Goal: Task Accomplishment & Management: Manage account settings

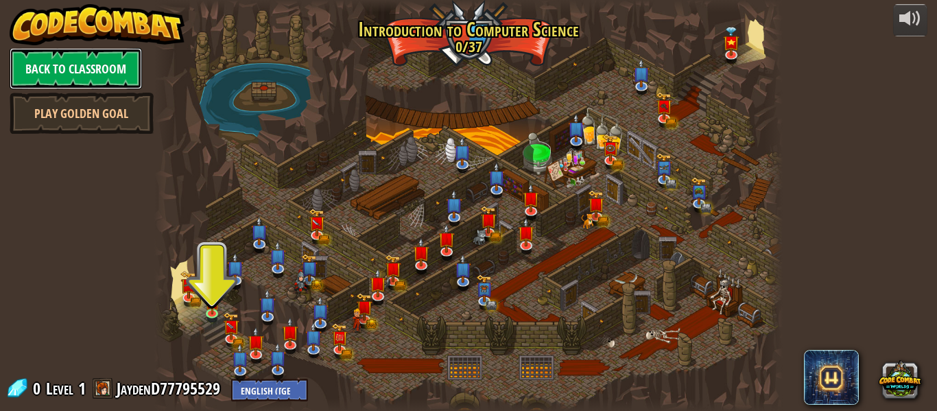
click at [61, 53] on link "Back to Classroom" at bounding box center [76, 68] width 132 height 41
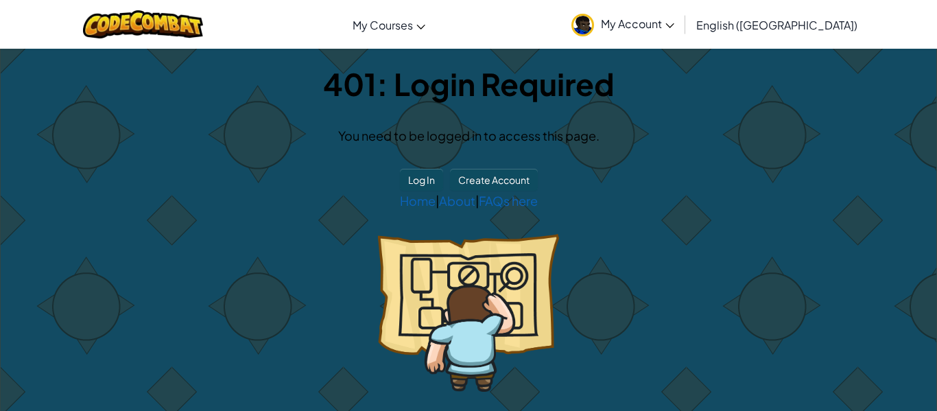
click at [311, 226] on div "401: Login Required You need to be logged in to access this page. Log In Create…" at bounding box center [468, 234] width 935 height 370
click at [674, 26] on span "My Account" at bounding box center [637, 23] width 73 height 14
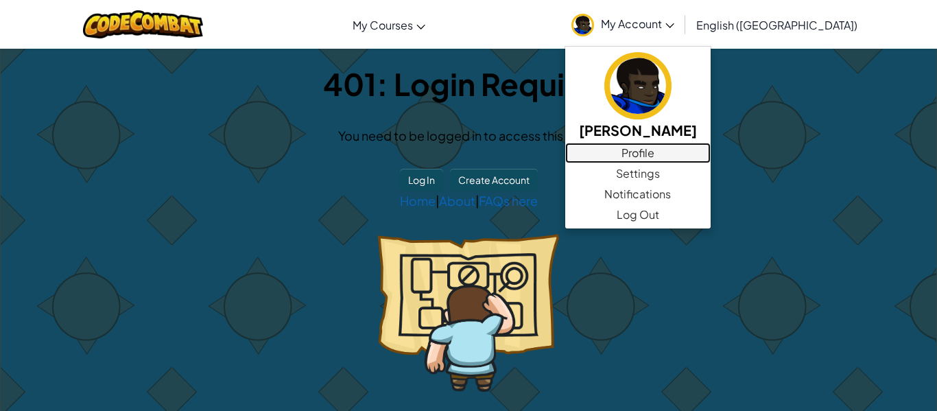
click at [710, 144] on link "Profile" at bounding box center [637, 153] width 145 height 21
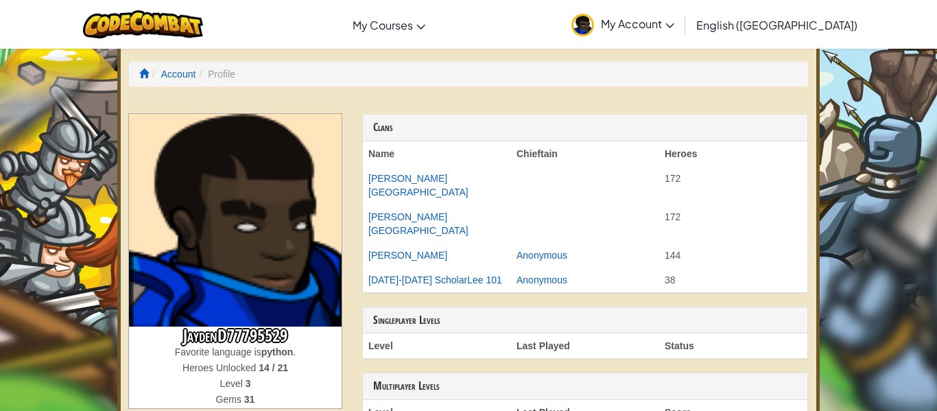
click at [674, 28] on span "My Account" at bounding box center [637, 23] width 73 height 14
